Goal: Check status

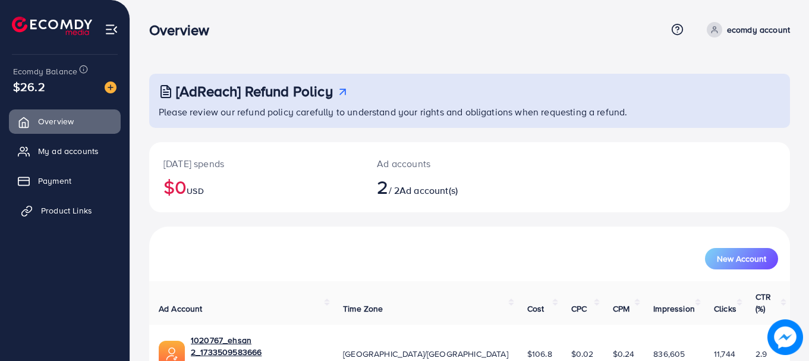
click at [49, 205] on span "Product Links" at bounding box center [66, 210] width 51 height 12
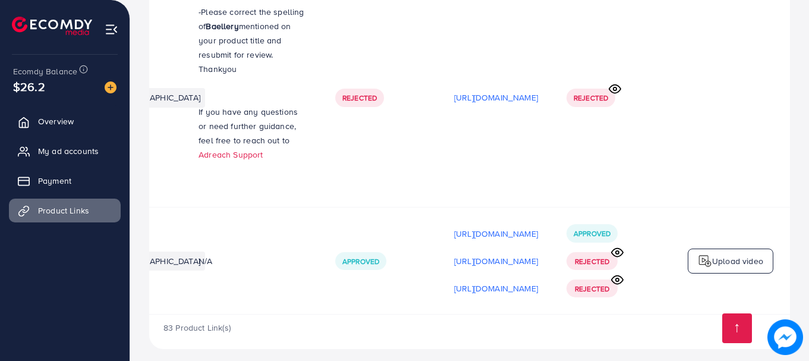
scroll to position [0, 313]
drag, startPoint x: 381, startPoint y: 308, endPoint x: 355, endPoint y: 312, distance: 26.5
click at [355, 314] on div "83 Product Link(s)" at bounding box center [469, 331] width 640 height 34
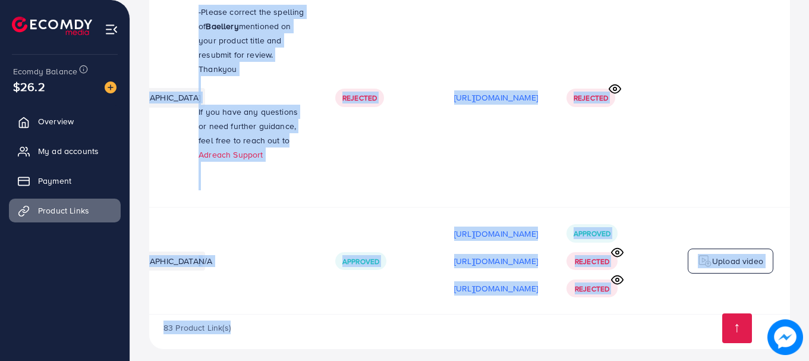
drag, startPoint x: 361, startPoint y: 307, endPoint x: 339, endPoint y: 304, distance: 22.8
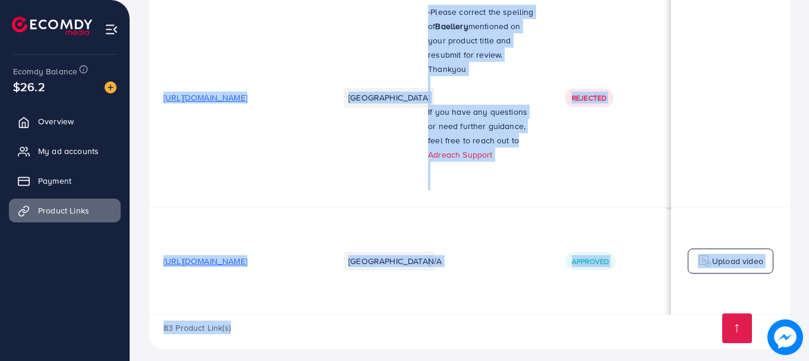
click at [392, 332] on div "83 Product Link(s)" at bounding box center [469, 331] width 640 height 34
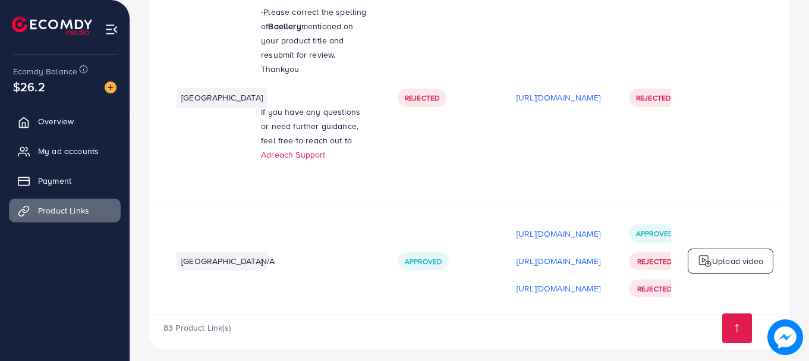
scroll to position [0, 313]
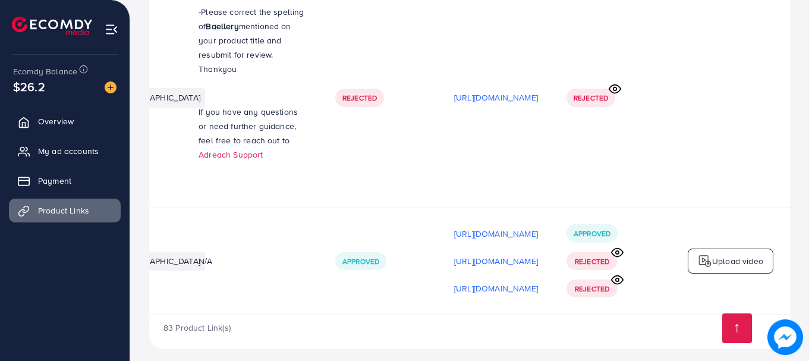
drag, startPoint x: 396, startPoint y: 308, endPoint x: 380, endPoint y: 308, distance: 15.5
click at [380, 314] on div "83 Product Link(s)" at bounding box center [469, 331] width 640 height 34
drag, startPoint x: 556, startPoint y: 308, endPoint x: 412, endPoint y: 308, distance: 143.8
click at [413, 314] on div "83 Product Link(s)" at bounding box center [469, 331] width 640 height 34
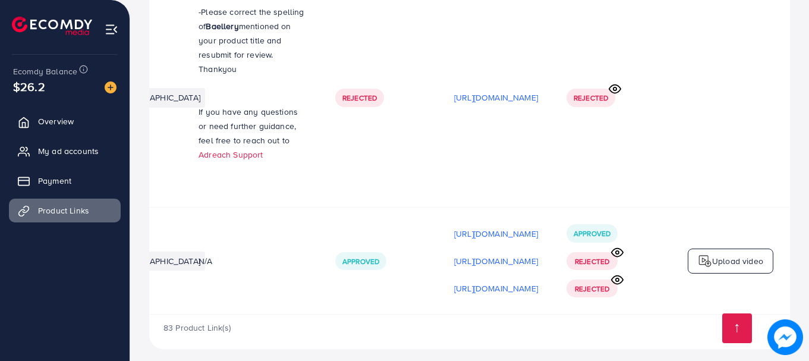
drag, startPoint x: 365, startPoint y: 307, endPoint x: 277, endPoint y: 307, distance: 87.9
click at [276, 314] on div "83 Product Link(s)" at bounding box center [469, 331] width 640 height 34
drag, startPoint x: 367, startPoint y: 312, endPoint x: 338, endPoint y: 310, distance: 28.6
click at [328, 314] on div "83 Product Link(s)" at bounding box center [469, 331] width 640 height 34
click at [714, 96] on td at bounding box center [730, 97] width 119 height 219
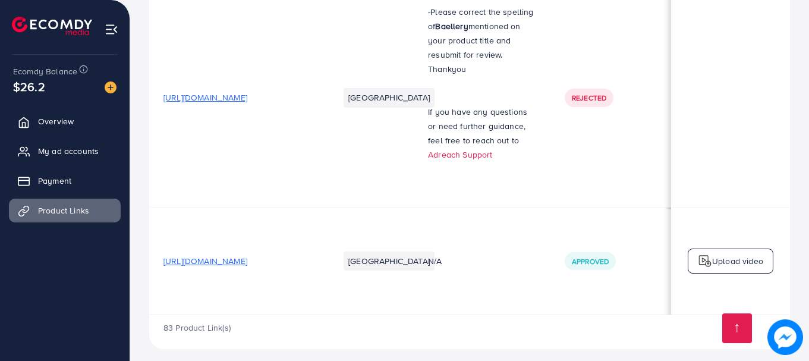
scroll to position [0, 2]
drag, startPoint x: 456, startPoint y: 304, endPoint x: 618, endPoint y: 313, distance: 163.0
click at [595, 331] on div "83 Product Link(s)" at bounding box center [469, 331] width 640 height 34
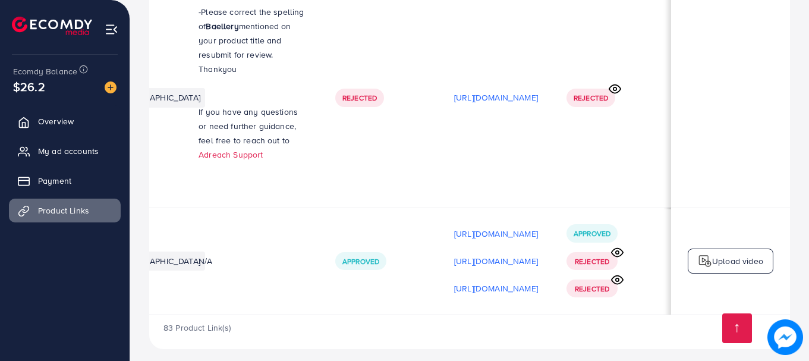
scroll to position [0, 313]
click at [491, 318] on div "83 Product Link(s)" at bounding box center [469, 331] width 640 height 34
click at [683, 143] on td at bounding box center [730, 97] width 119 height 219
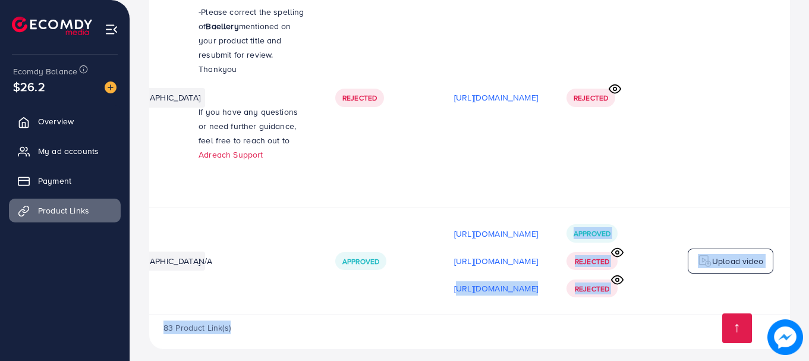
drag, startPoint x: 381, startPoint y: 304, endPoint x: 354, endPoint y: 307, distance: 27.0
click at [354, 314] on div "83 Product Link(s)" at bounding box center [469, 331] width 640 height 34
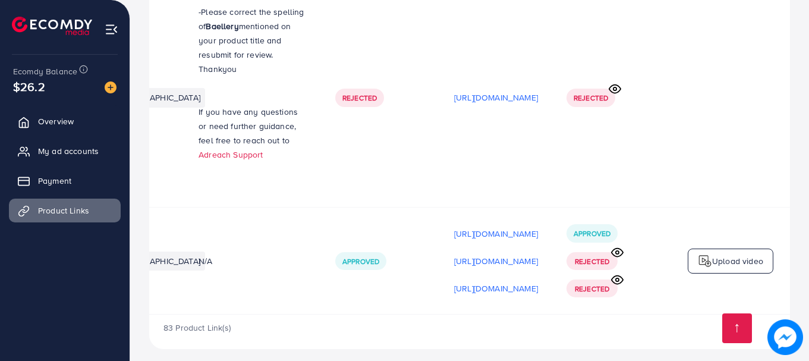
drag, startPoint x: 361, startPoint y: 307, endPoint x: 323, endPoint y: 311, distance: 38.2
click at [323, 314] on div "83 Product Link(s)" at bounding box center [469, 331] width 640 height 34
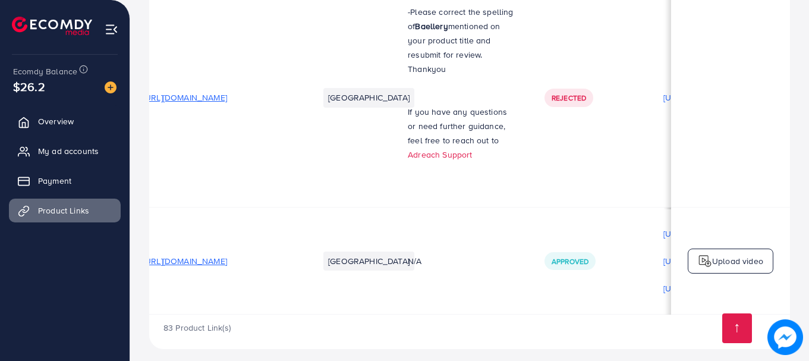
scroll to position [0, 0]
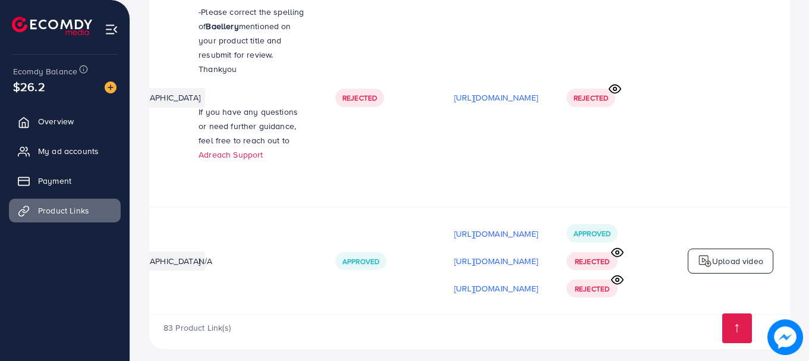
scroll to position [0, 313]
click at [573, 131] on td "Rejected" at bounding box center [611, 97] width 119 height 219
